Goal: Task Accomplishment & Management: Complete application form

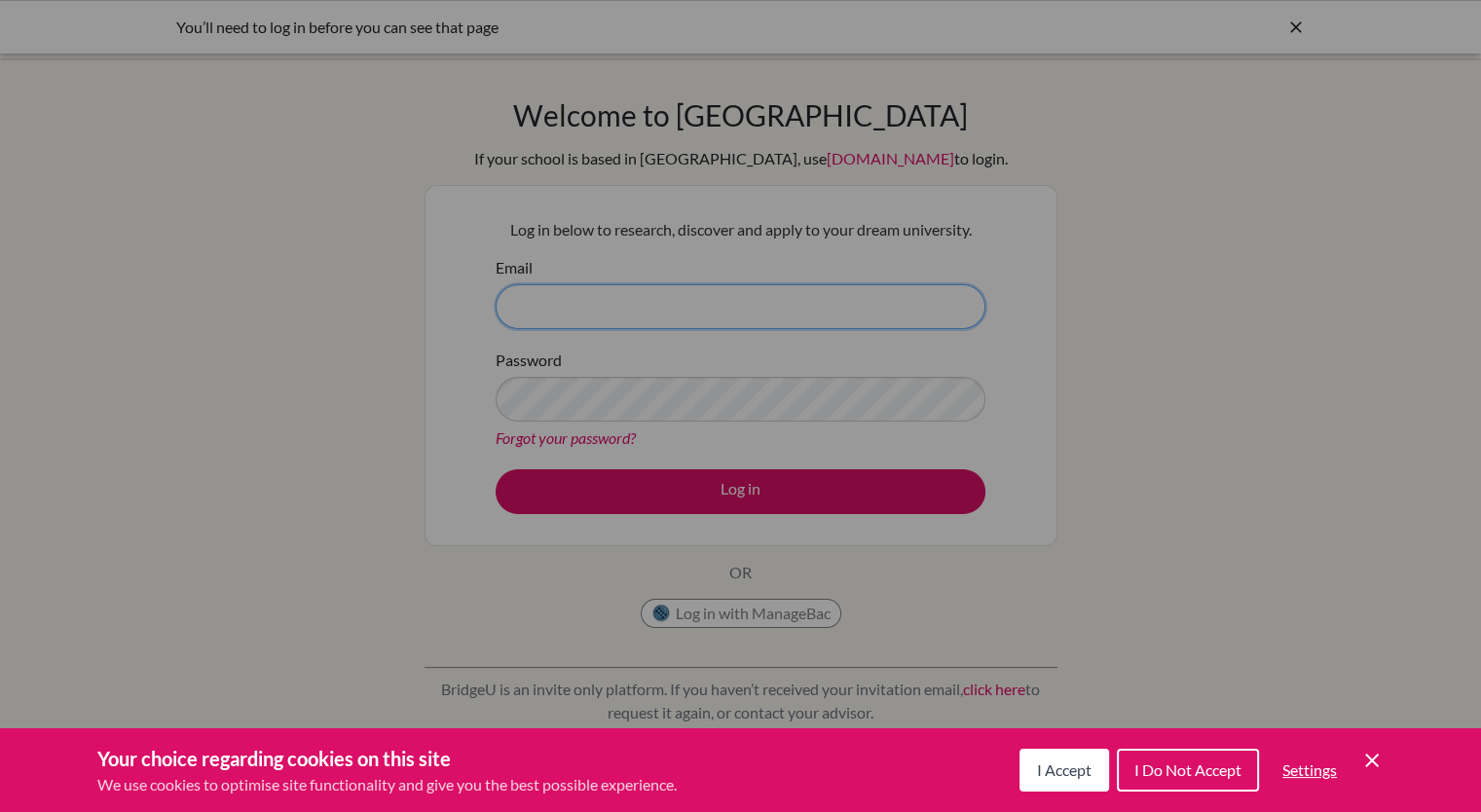
type input "manuel.sierra@pinares.org"
click at [1054, 773] on span "I Accept" at bounding box center [1065, 770] width 55 height 19
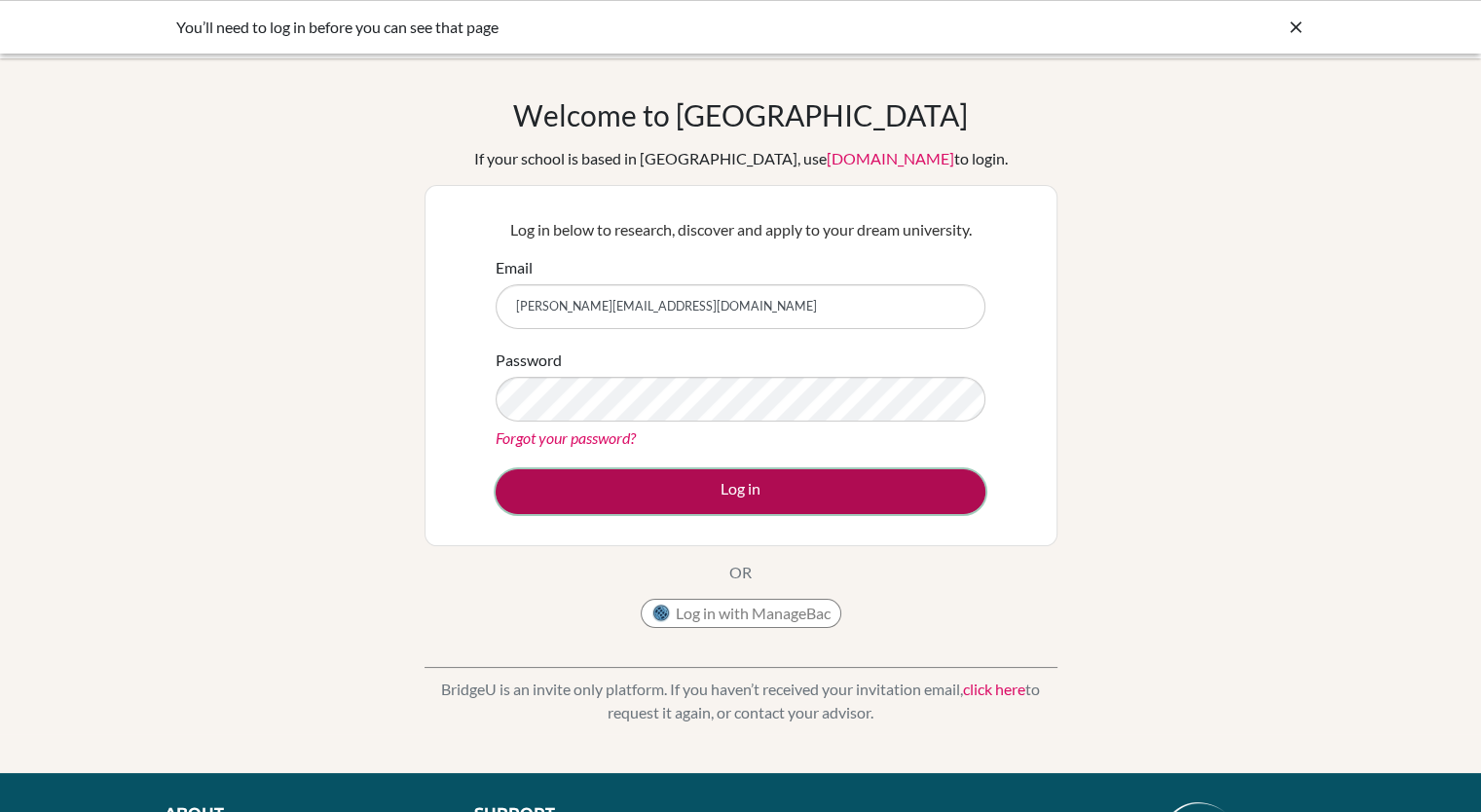
click at [758, 490] on button "Log in" at bounding box center [740, 492] width 490 height 45
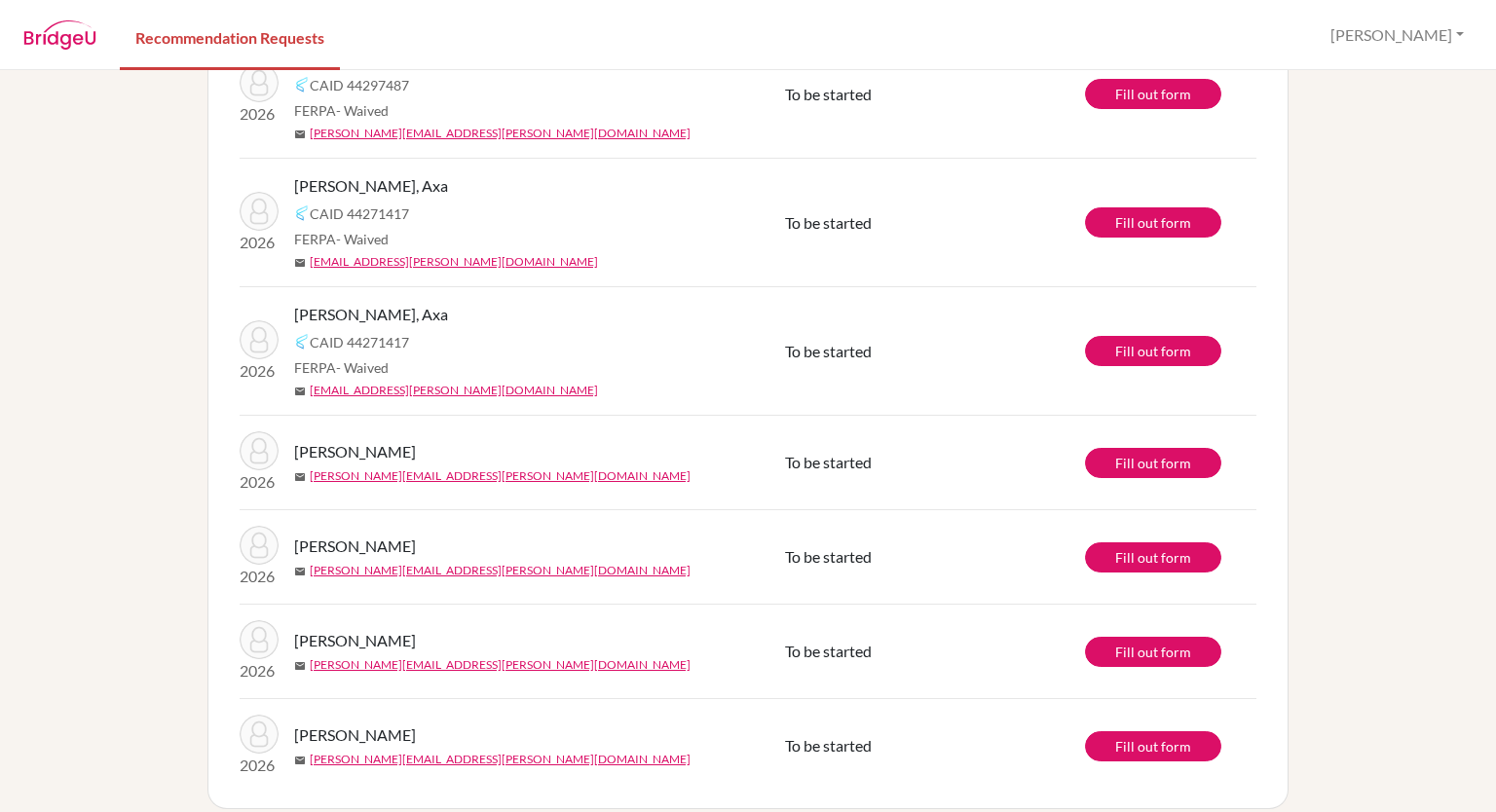
scroll to position [528, 0]
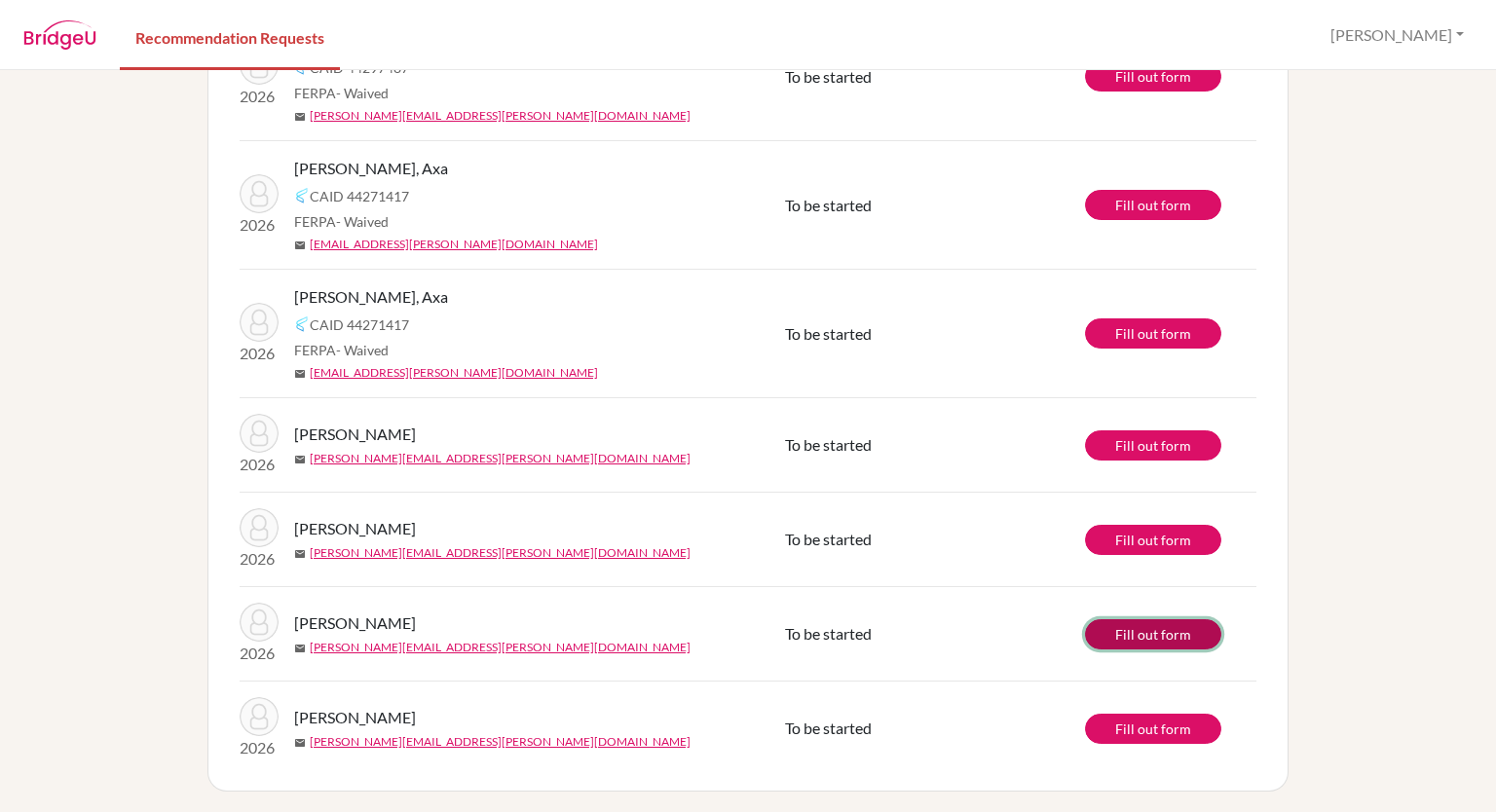
click at [1161, 628] on link "Fill out form" at bounding box center [1153, 634] width 136 height 30
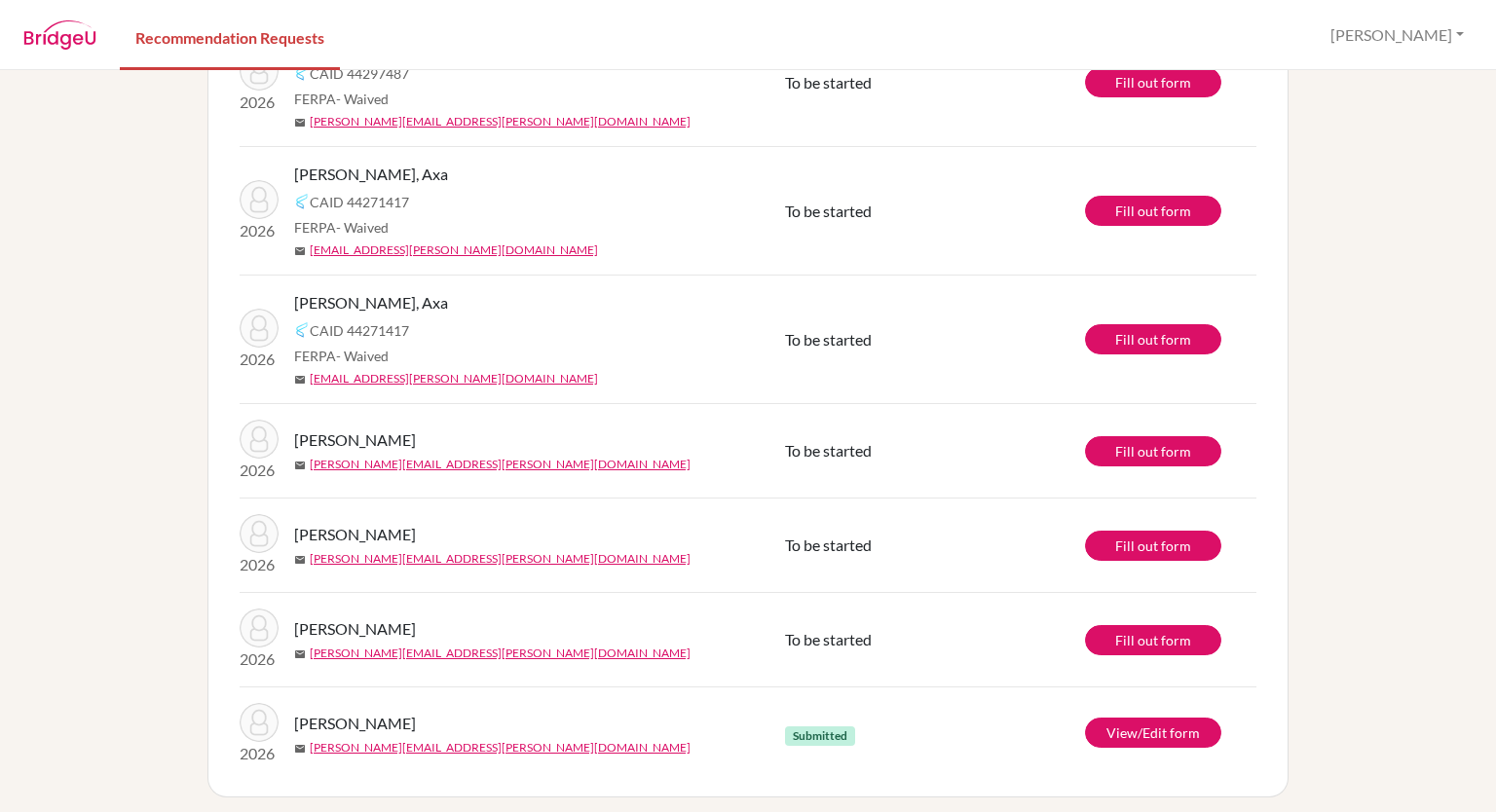
scroll to position [528, 0]
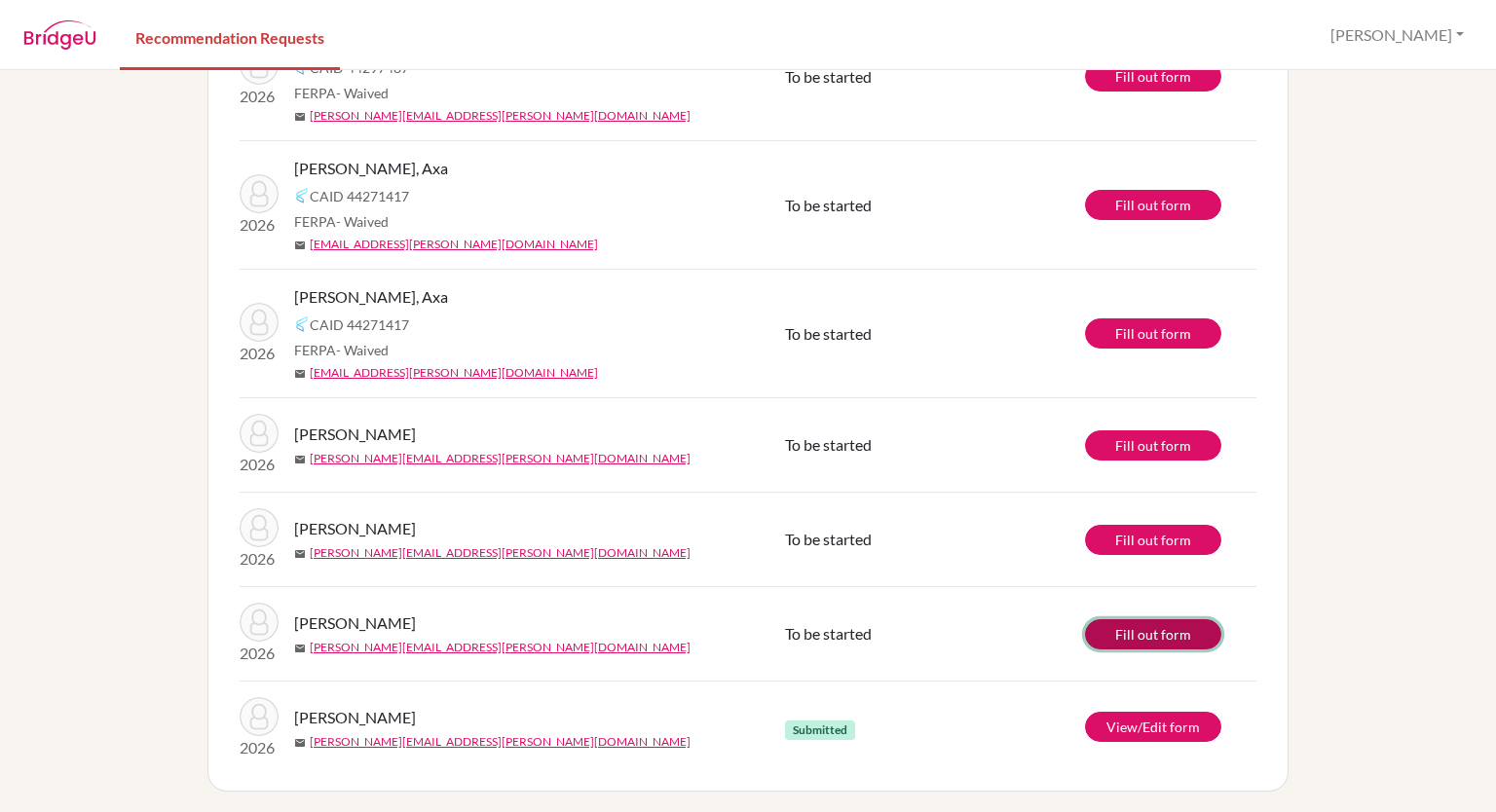
click at [1166, 631] on link "Fill out form" at bounding box center [1153, 634] width 136 height 30
click at [1145, 727] on link "View/Edit form" at bounding box center [1153, 727] width 136 height 30
